Goal: Information Seeking & Learning: Learn about a topic

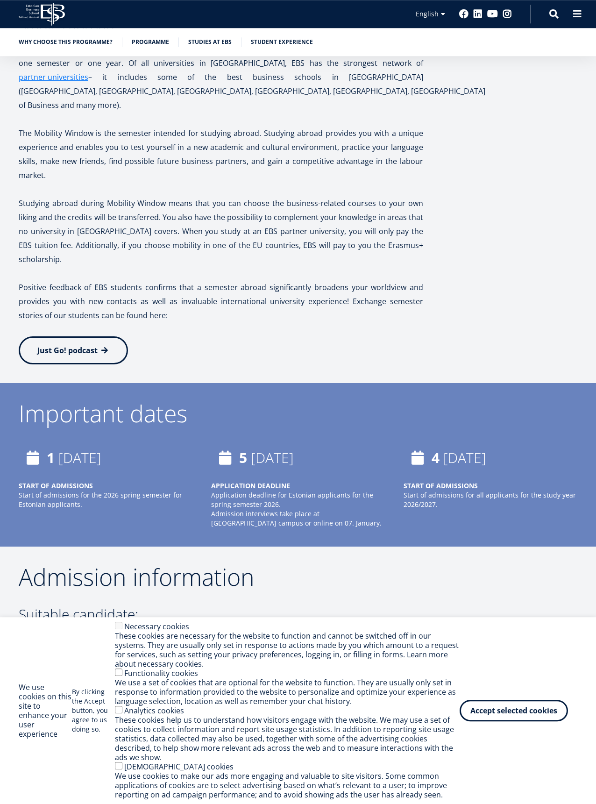
scroll to position [1944, 0]
click at [537, 722] on button "Accept selected cookies" at bounding box center [514, 711] width 108 height 22
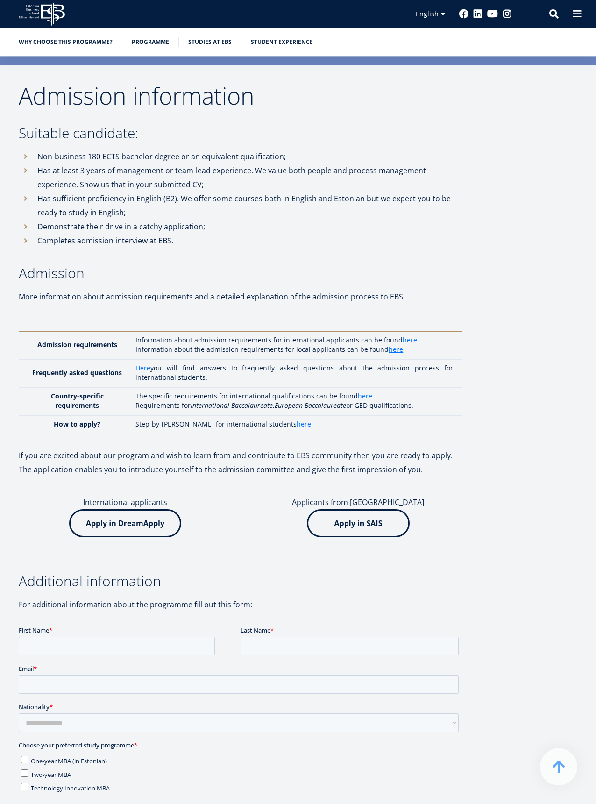
scroll to position [2432, 0]
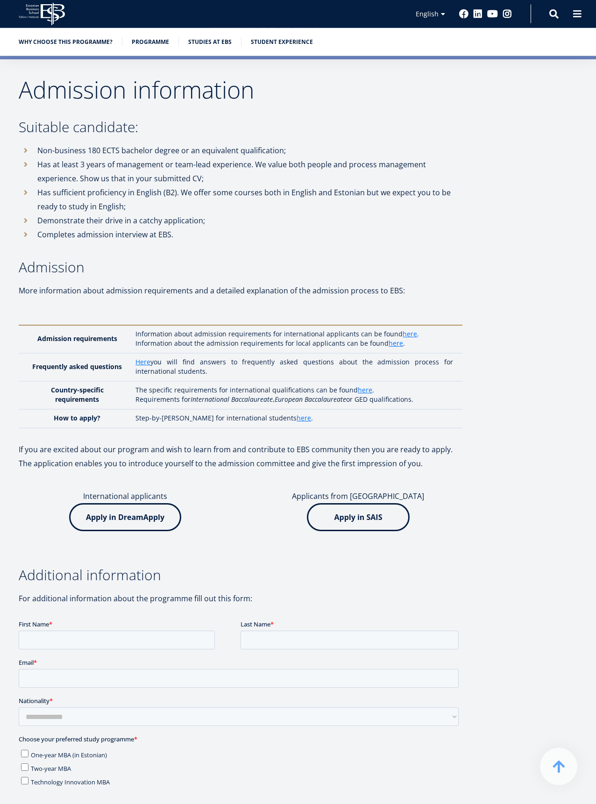
click at [403, 339] on link "here" at bounding box center [410, 334] width 14 height 9
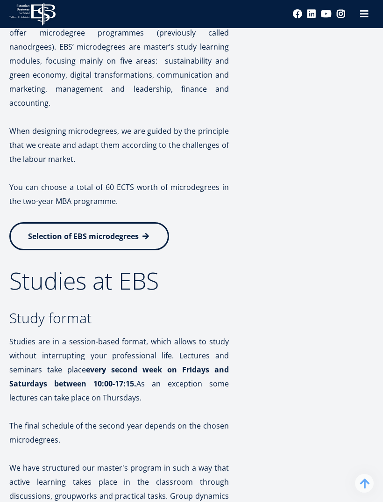
scroll to position [2190, 0]
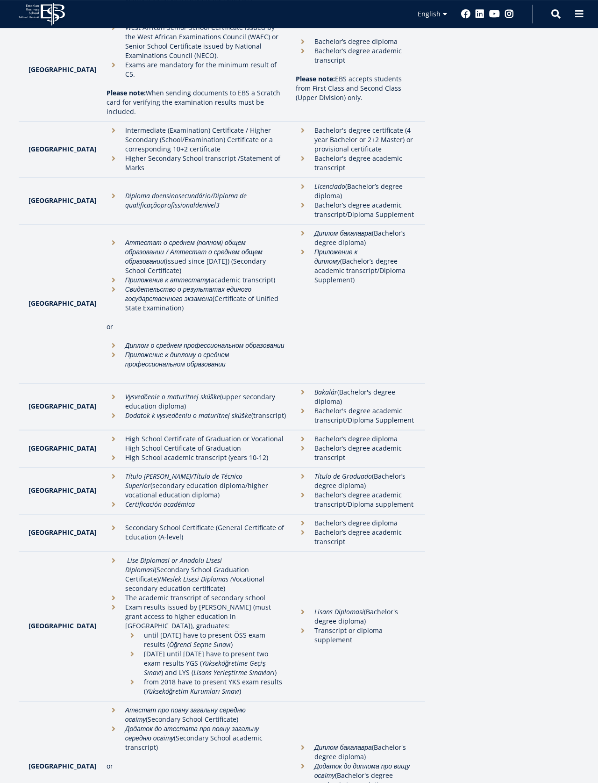
scroll to position [2223, 0]
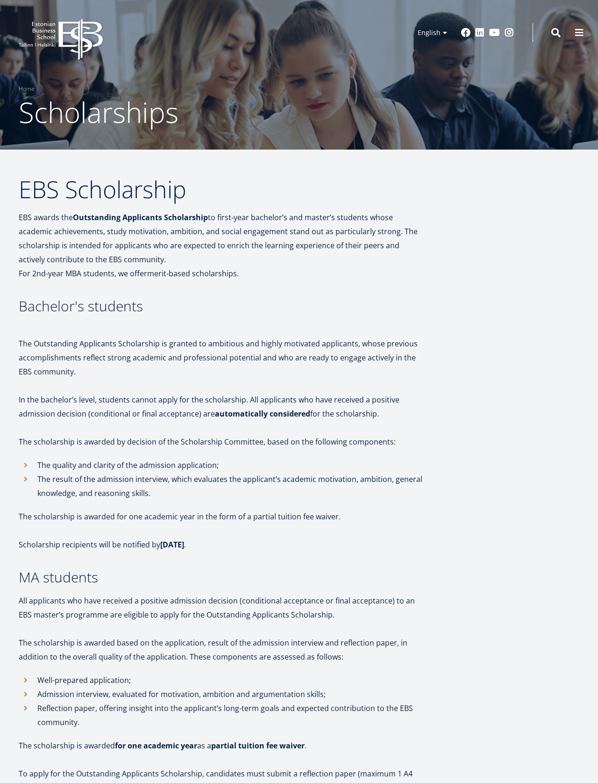
click at [52, 39] on icon "EBS Logo Created with Sketch." at bounding box center [61, 40] width 84 height 42
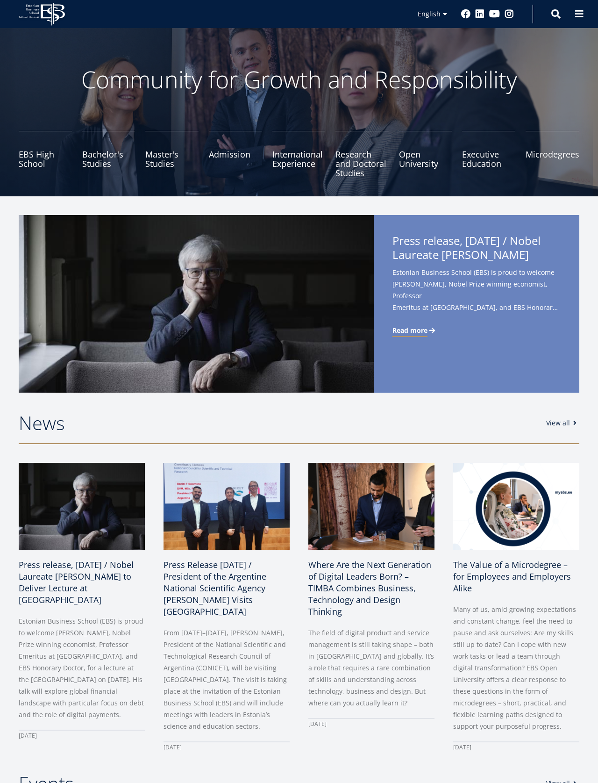
scroll to position [28, 0]
click at [224, 161] on link "Admission" at bounding box center [235, 154] width 53 height 47
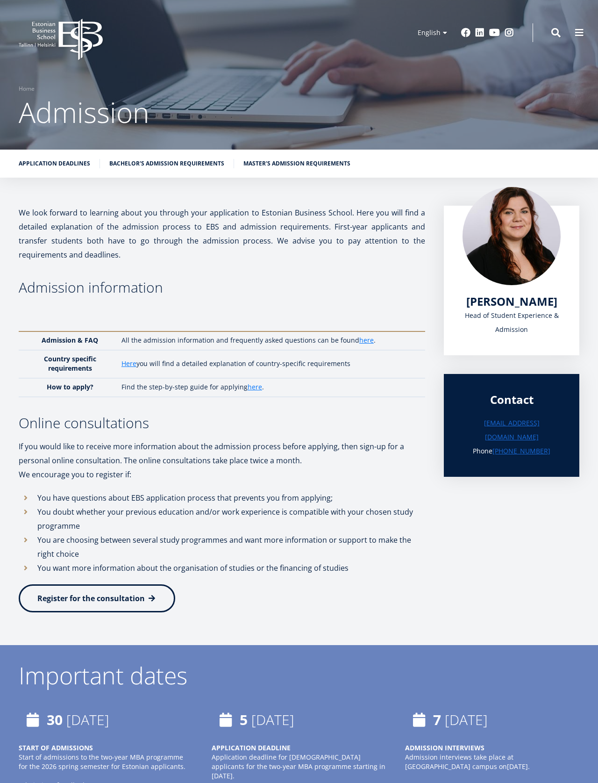
click at [56, 33] on icon "EBS Logo Created with Sketch." at bounding box center [61, 40] width 84 height 42
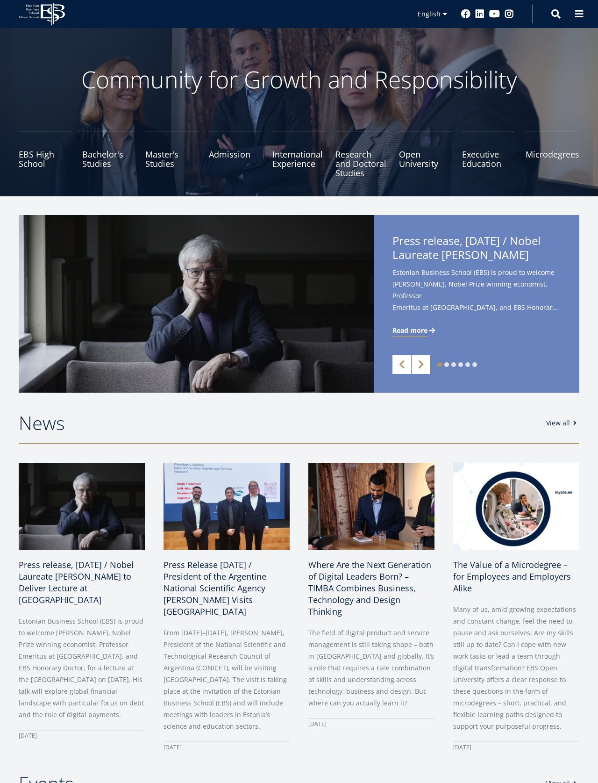
click at [167, 153] on link "Master's Studies" at bounding box center [171, 154] width 53 height 47
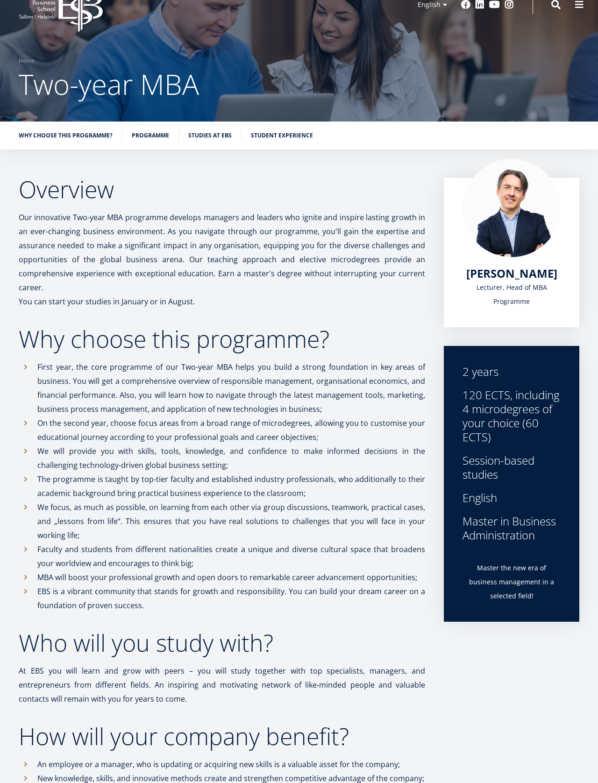
click at [313, 139] on link "Student experience" at bounding box center [282, 135] width 62 height 9
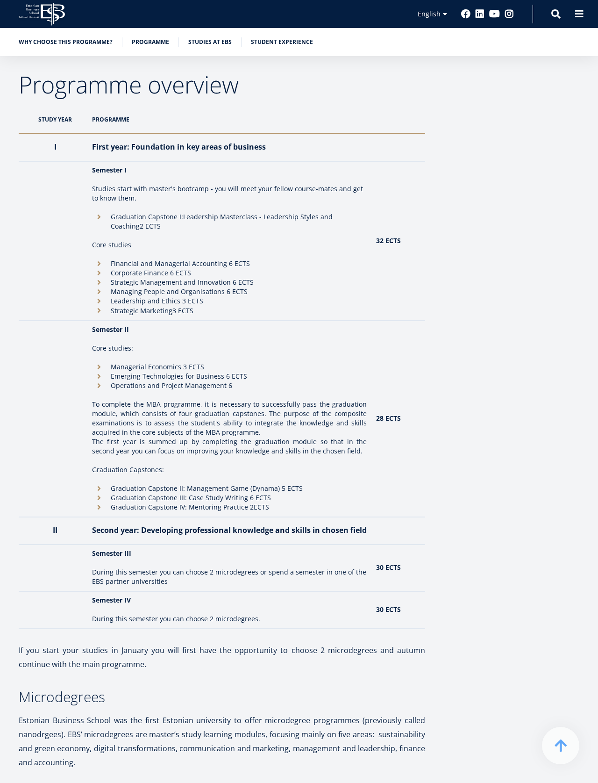
scroll to position [815, 0]
